Goal: Information Seeking & Learning: Learn about a topic

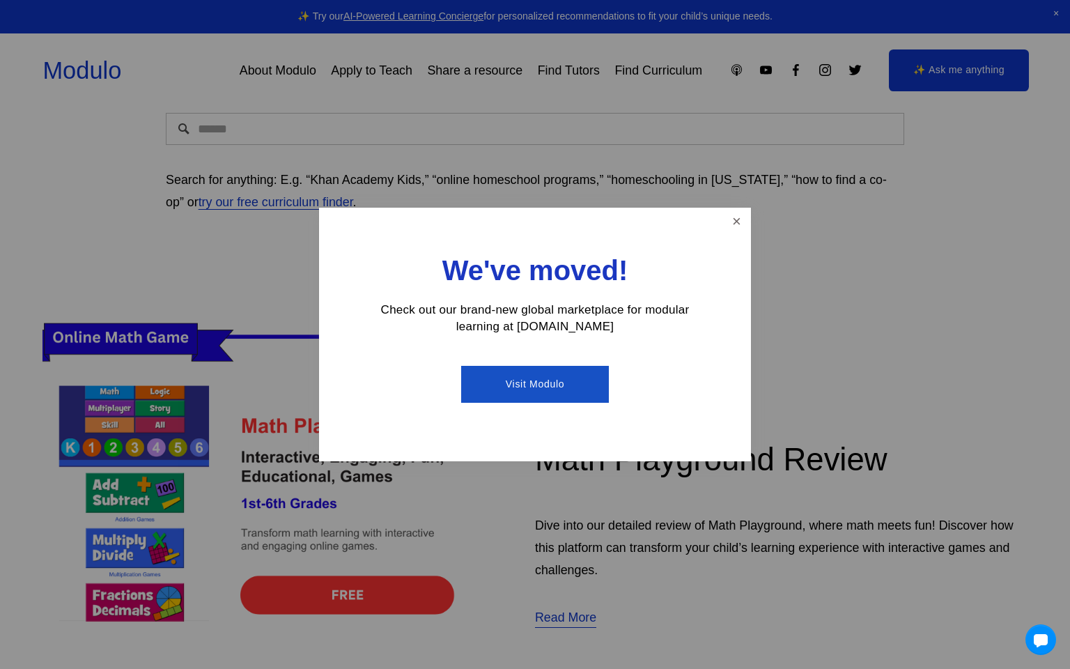
scroll to position [226, 0]
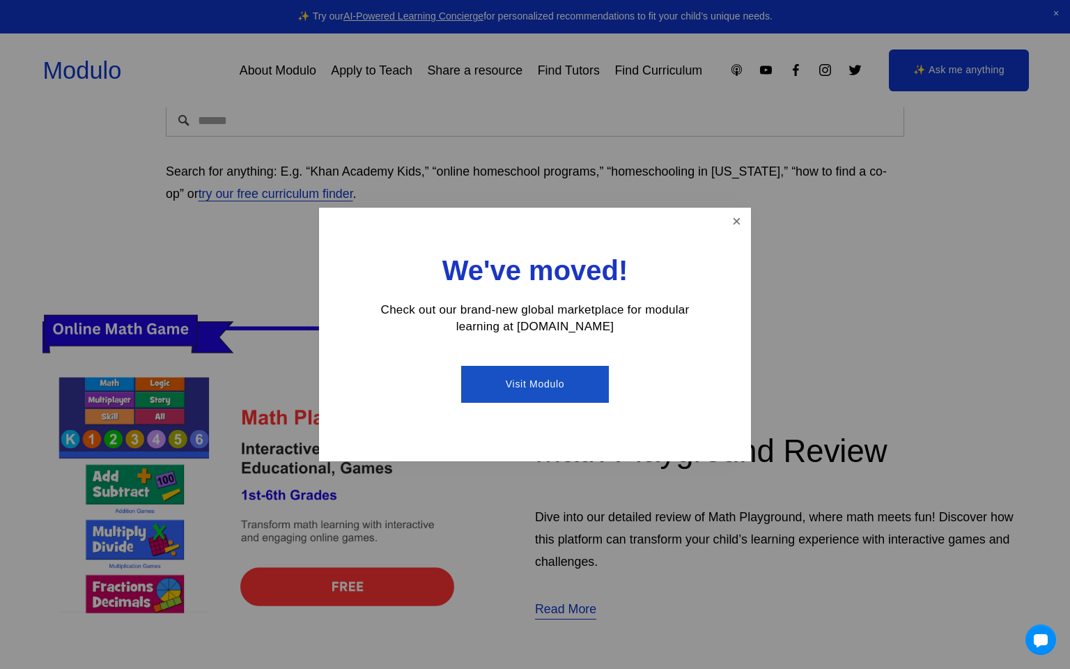
click at [592, 369] on link "Visit Modulo" at bounding box center [534, 384] width 147 height 37
click at [737, 226] on link "Close" at bounding box center [736, 222] width 24 height 24
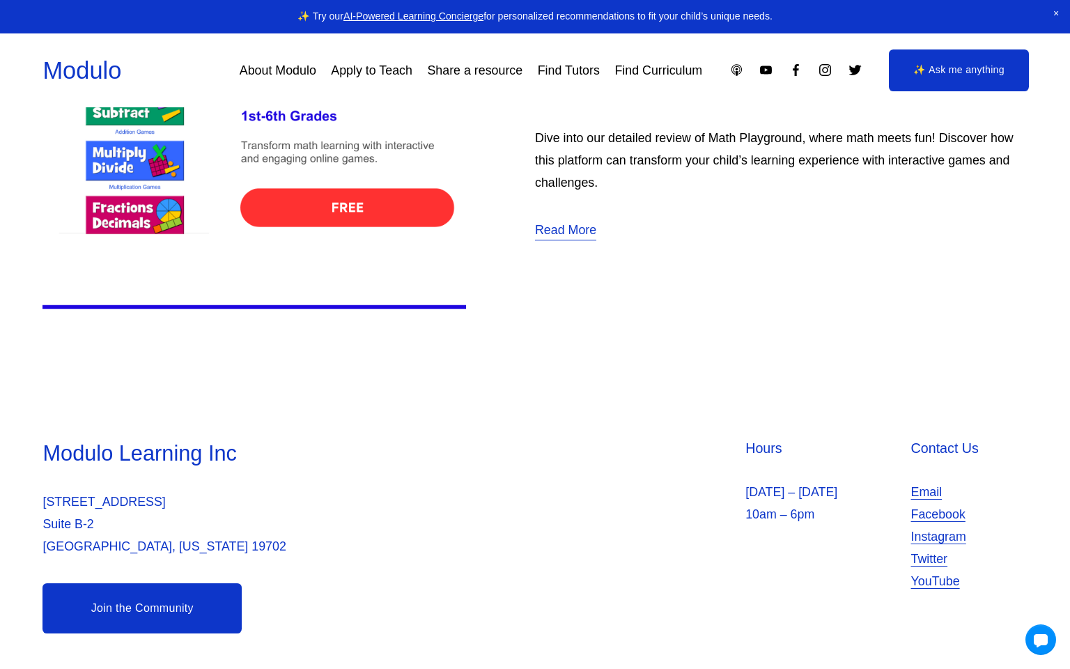
scroll to position [0, 0]
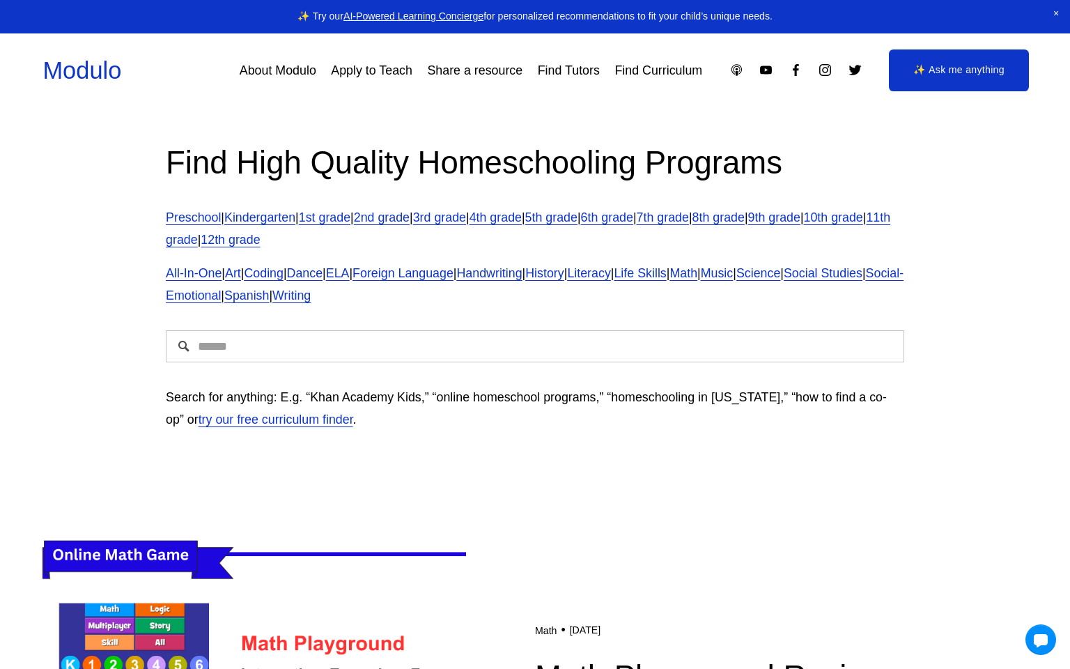
click at [337, 337] on input "Search" at bounding box center [535, 346] width 738 height 32
type input "*********"
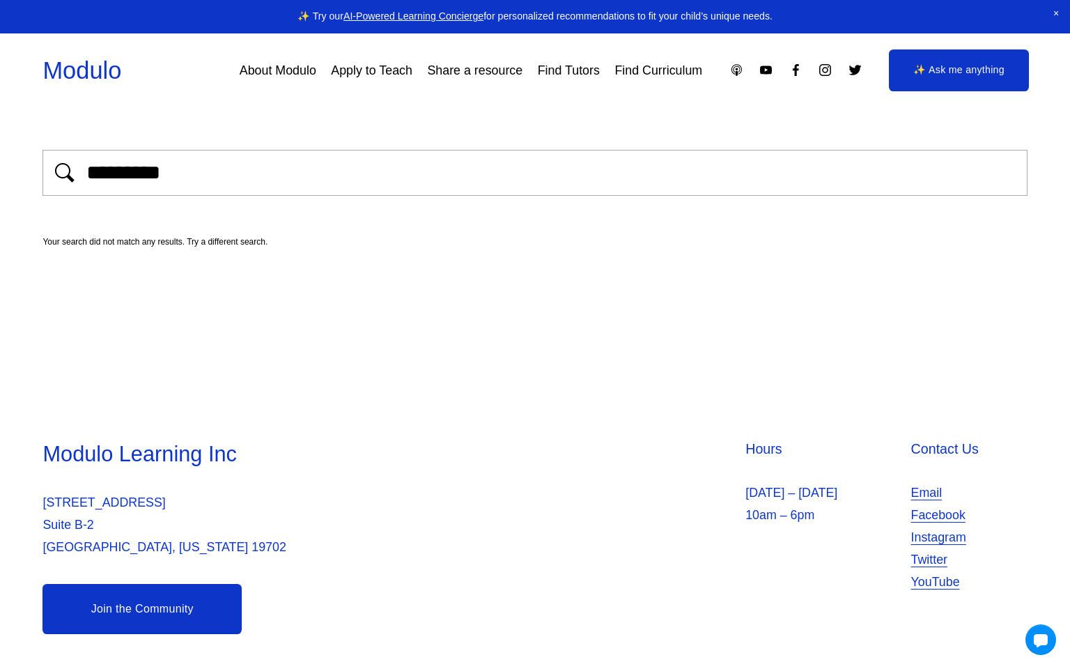
drag, startPoint x: 242, startPoint y: 187, endPoint x: 158, endPoint y: 187, distance: 84.3
click at [158, 187] on div "*********" at bounding box center [534, 173] width 984 height 46
click at [209, 167] on input "*********" at bounding box center [551, 173] width 933 height 24
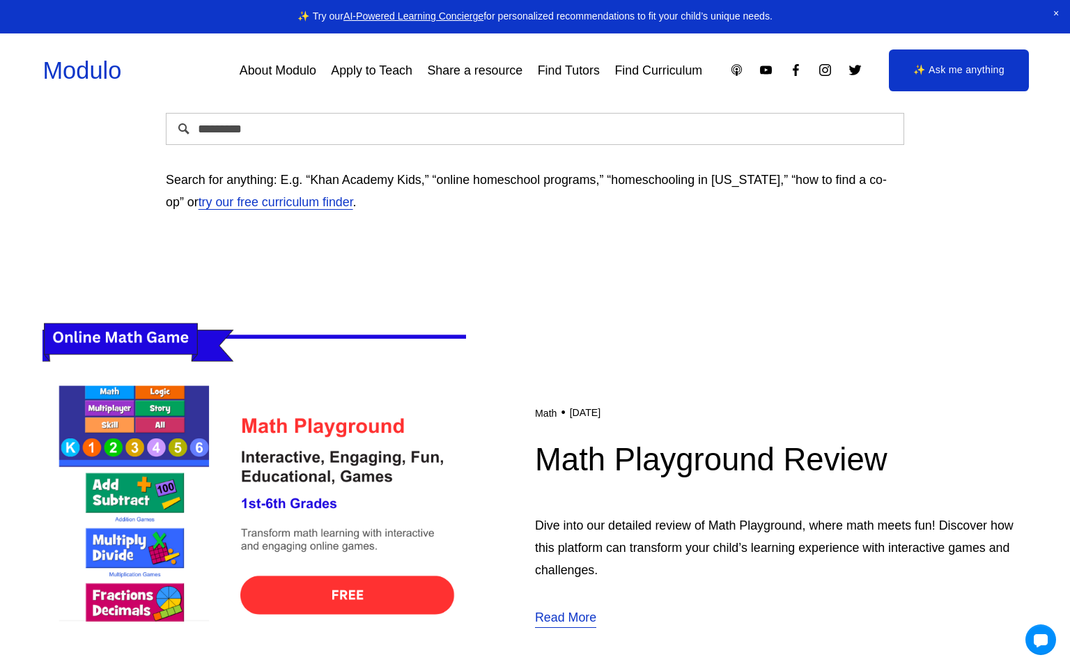
scroll to position [237, 0]
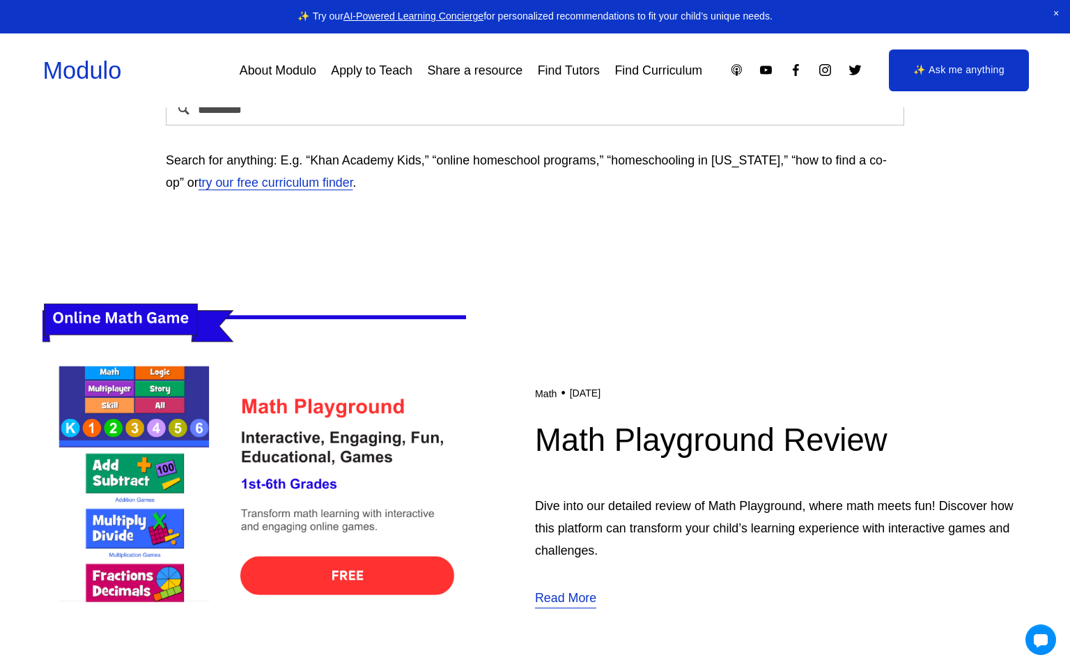
click at [322, 579] on img at bounding box center [254, 496] width 424 height 424
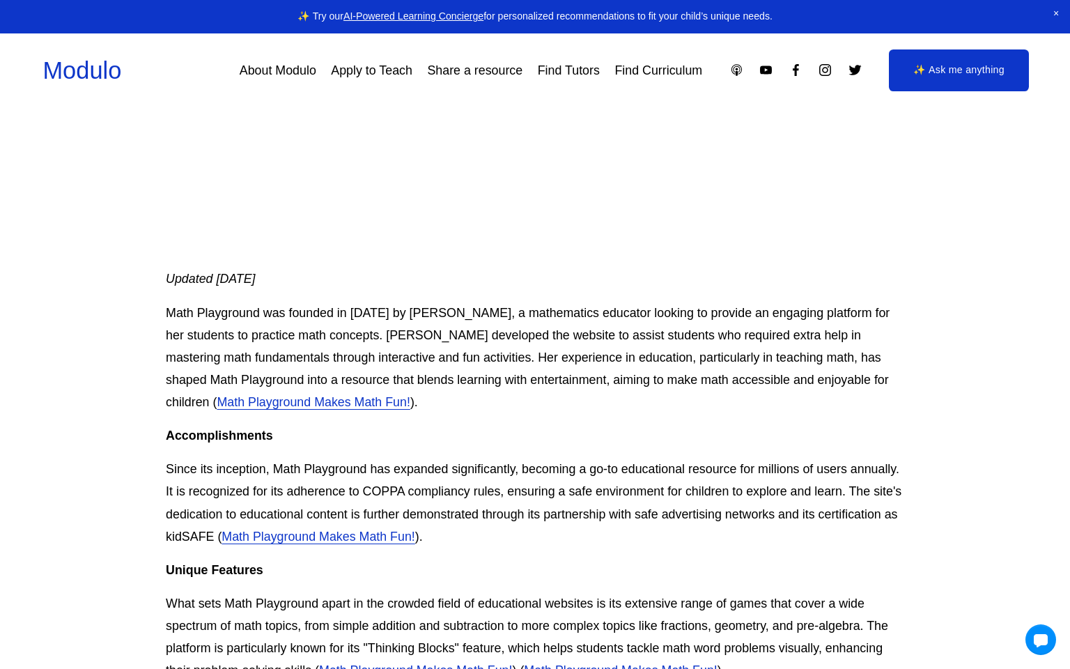
scroll to position [436, 0]
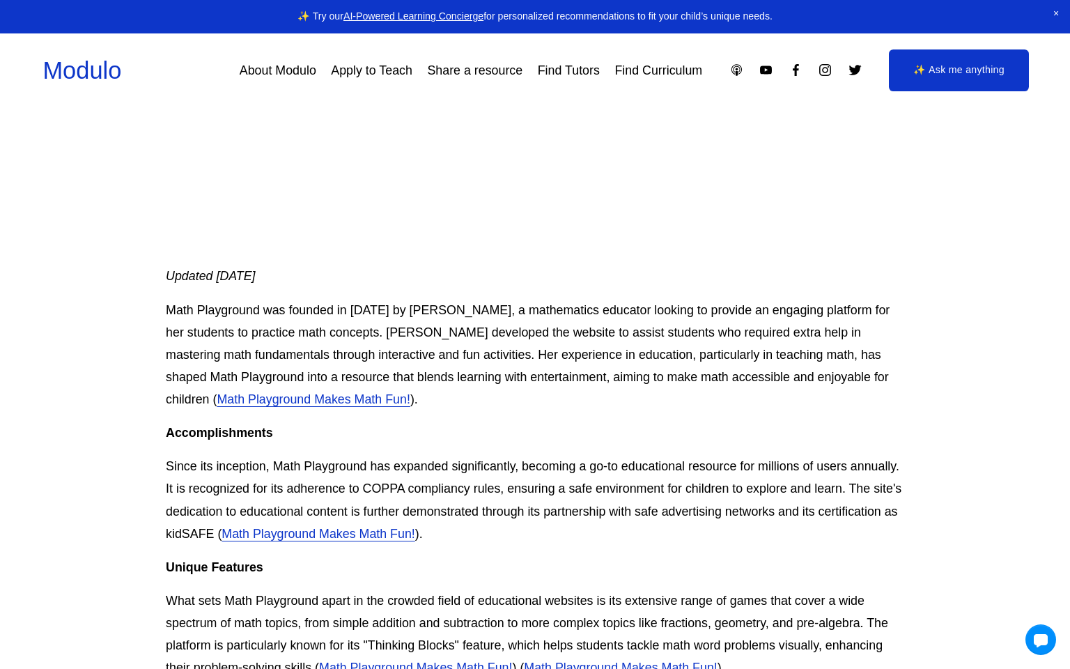
click at [255, 400] on link "Math Playground Makes Math Fun!" at bounding box center [313, 399] width 193 height 14
click at [318, 536] on link "Math Playground Makes Math Fun!" at bounding box center [318, 534] width 193 height 14
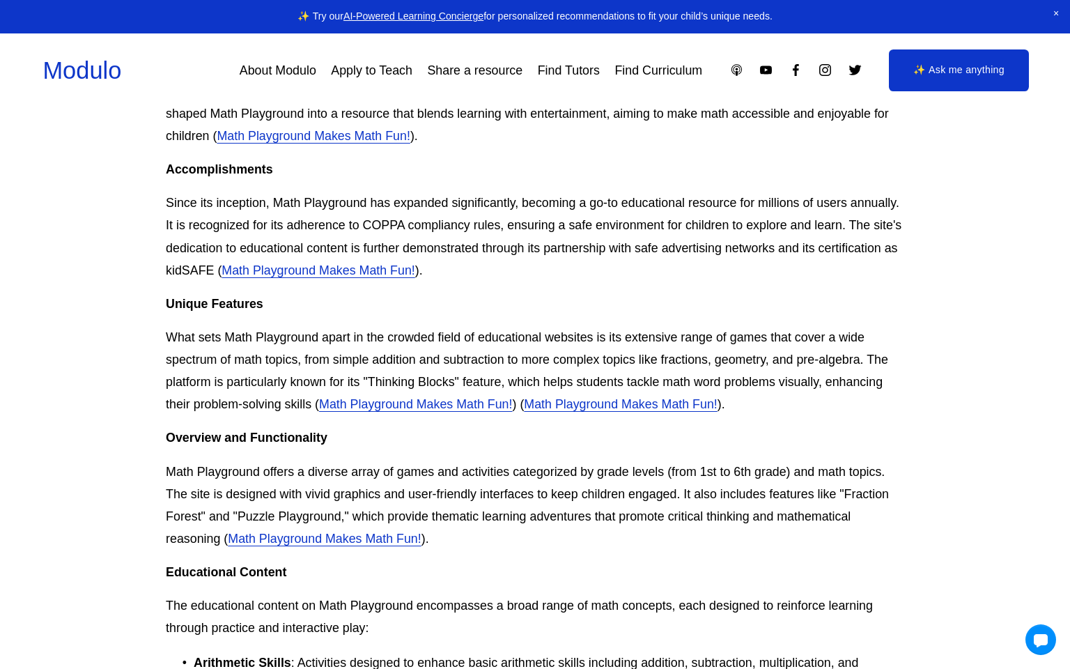
scroll to position [699, 0]
click at [696, 410] on link "Math Playground Makes Math Fun!" at bounding box center [620, 405] width 193 height 14
